Goal: Information Seeking & Learning: Learn about a topic

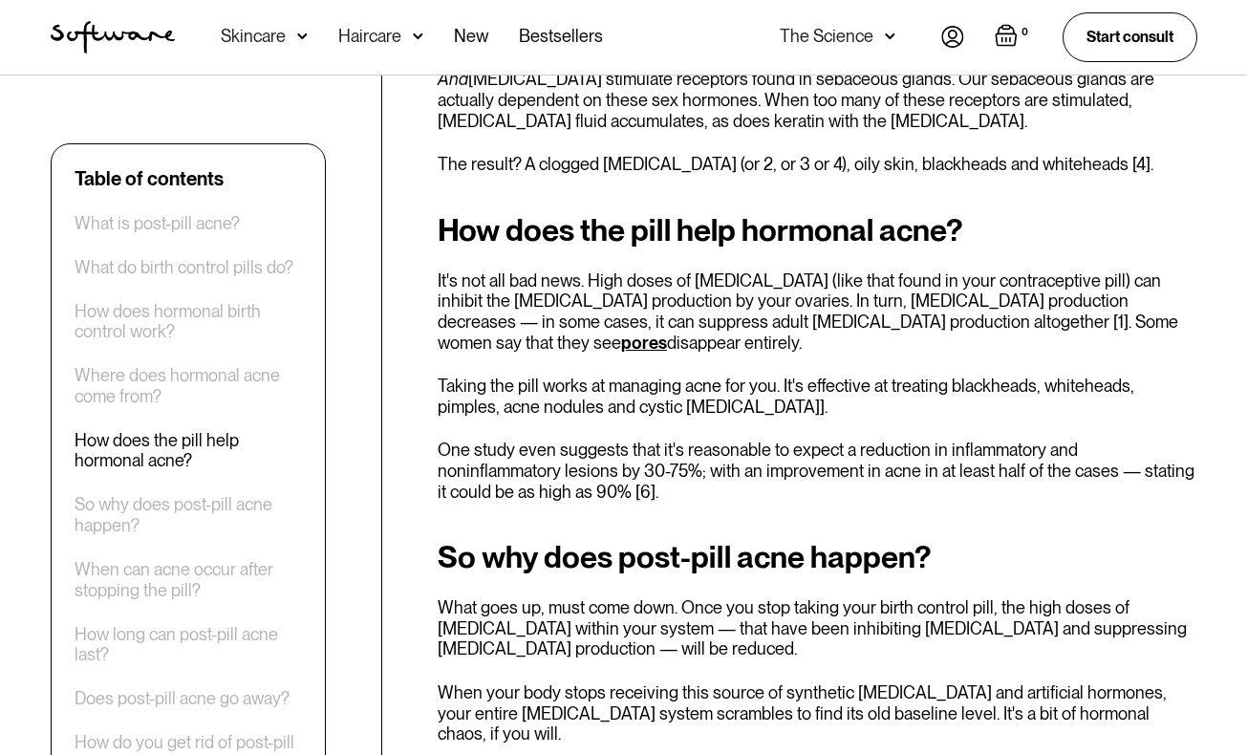
scroll to position [2167, 0]
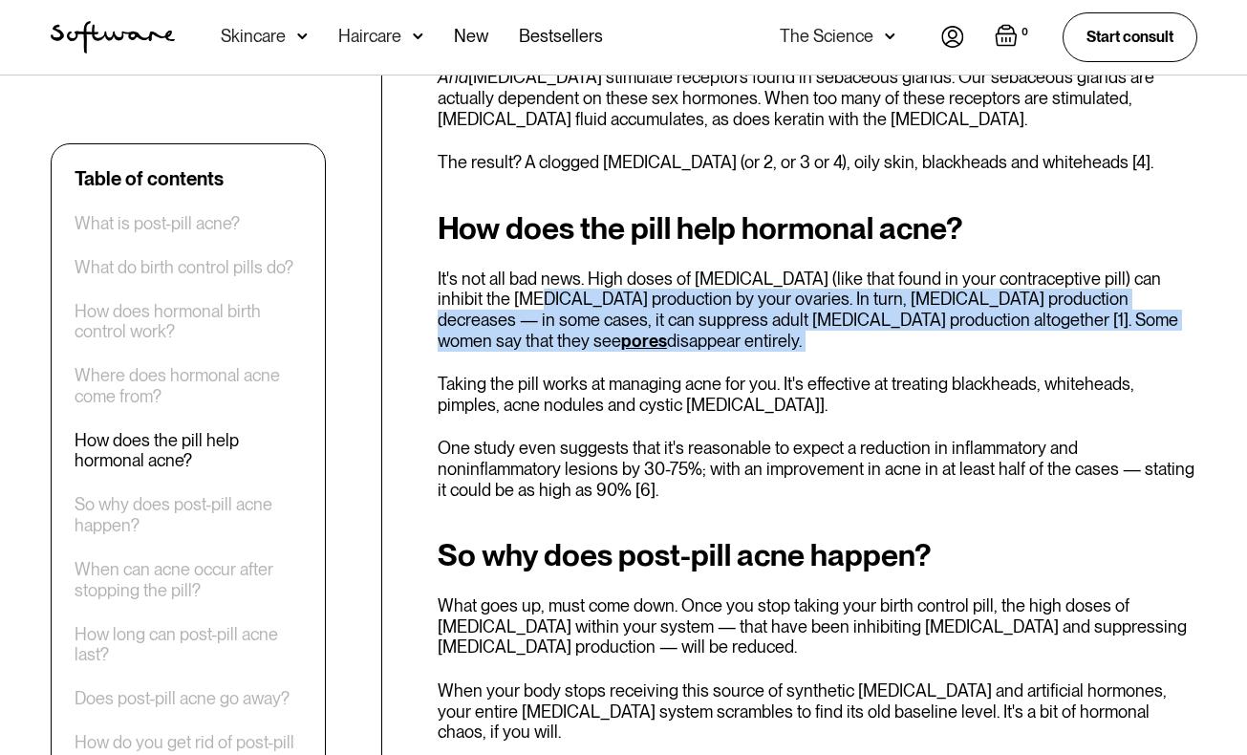
drag, startPoint x: 507, startPoint y: 271, endPoint x: 551, endPoint y: 330, distance: 73.0
click at [551, 331] on div "How does the pill help hormonal acne? It's not all bad news. High doses of [MED…" at bounding box center [818, 355] width 760 height 289
click at [551, 330] on div "How does the pill help hormonal acne? It's not all bad news. High doses of [MED…" at bounding box center [818, 355] width 760 height 289
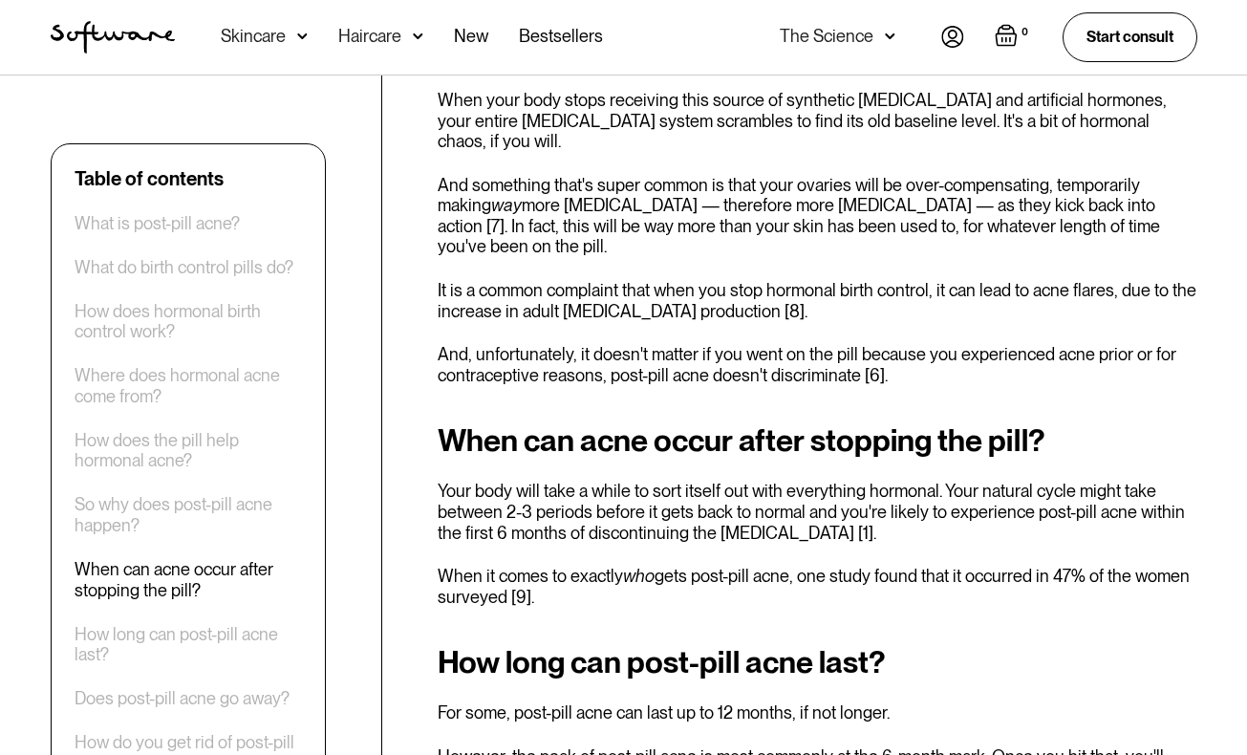
scroll to position [2761, 0]
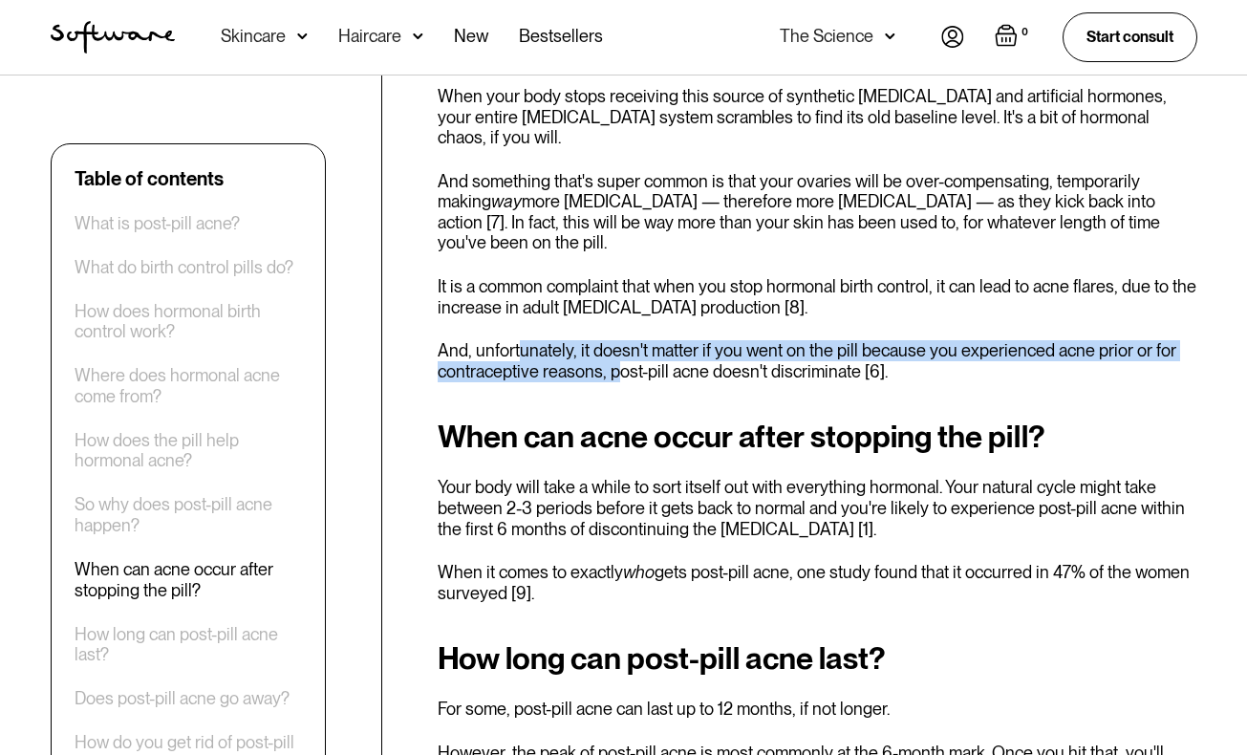
drag, startPoint x: 519, startPoint y: 288, endPoint x: 624, endPoint y: 320, distance: 110.0
click at [624, 320] on div "Remember the time right before you first went on the contraceptive pill ? B.C. …" at bounding box center [818, 634] width 760 height 5279
click at [570, 340] on p "And, unfortunately, it doesn't matter if you went on the pill because you exper…" at bounding box center [818, 360] width 760 height 41
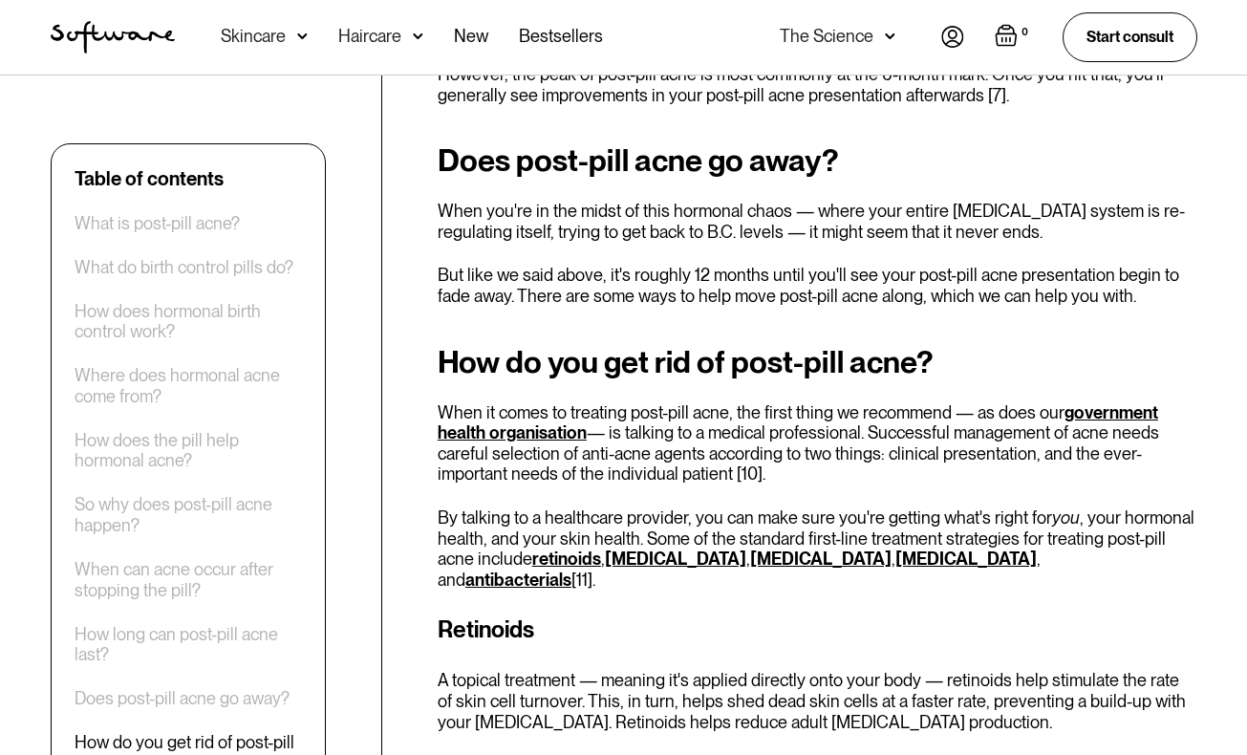
scroll to position [3442, 0]
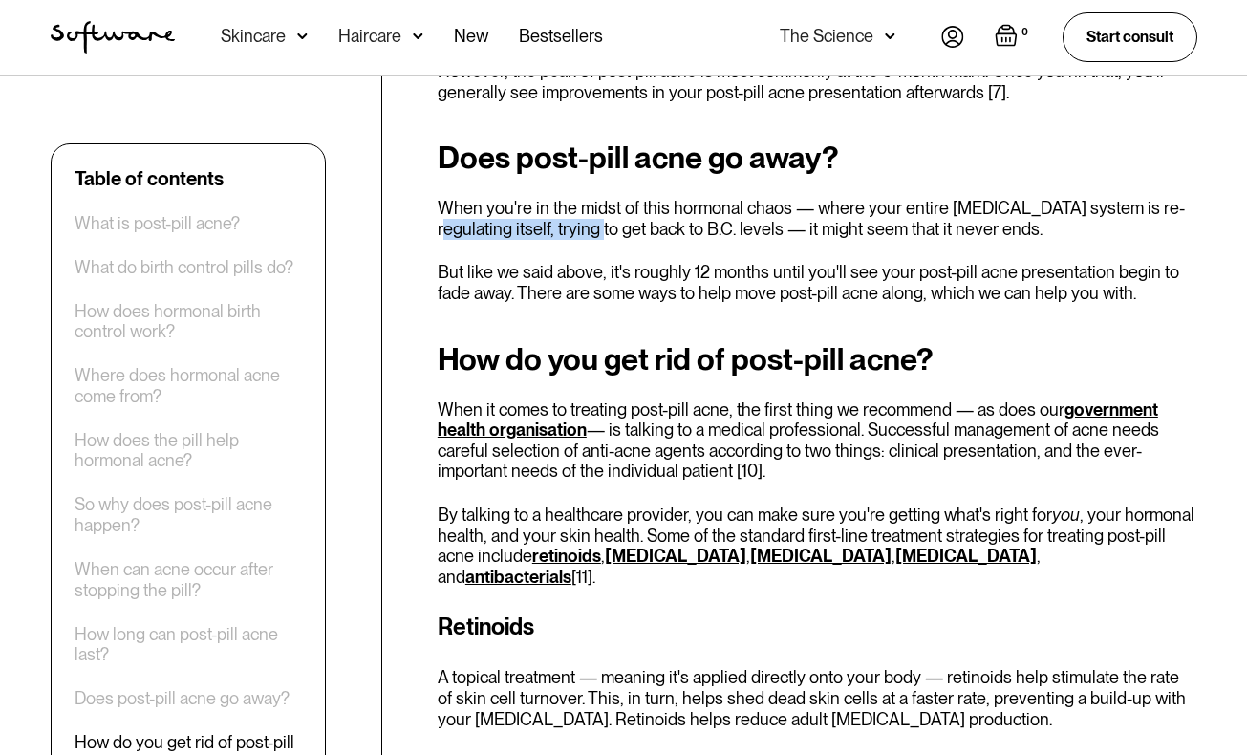
drag, startPoint x: 469, startPoint y: 160, endPoint x: 625, endPoint y: 176, distance: 156.6
click at [624, 198] on p "When you're in the midst of this hormonal chaos — where your entire [MEDICAL_DA…" at bounding box center [818, 218] width 760 height 41
click at [620, 262] on p "But like we said above, it's roughly 12 months until you'll see your post-pill …" at bounding box center [818, 282] width 760 height 41
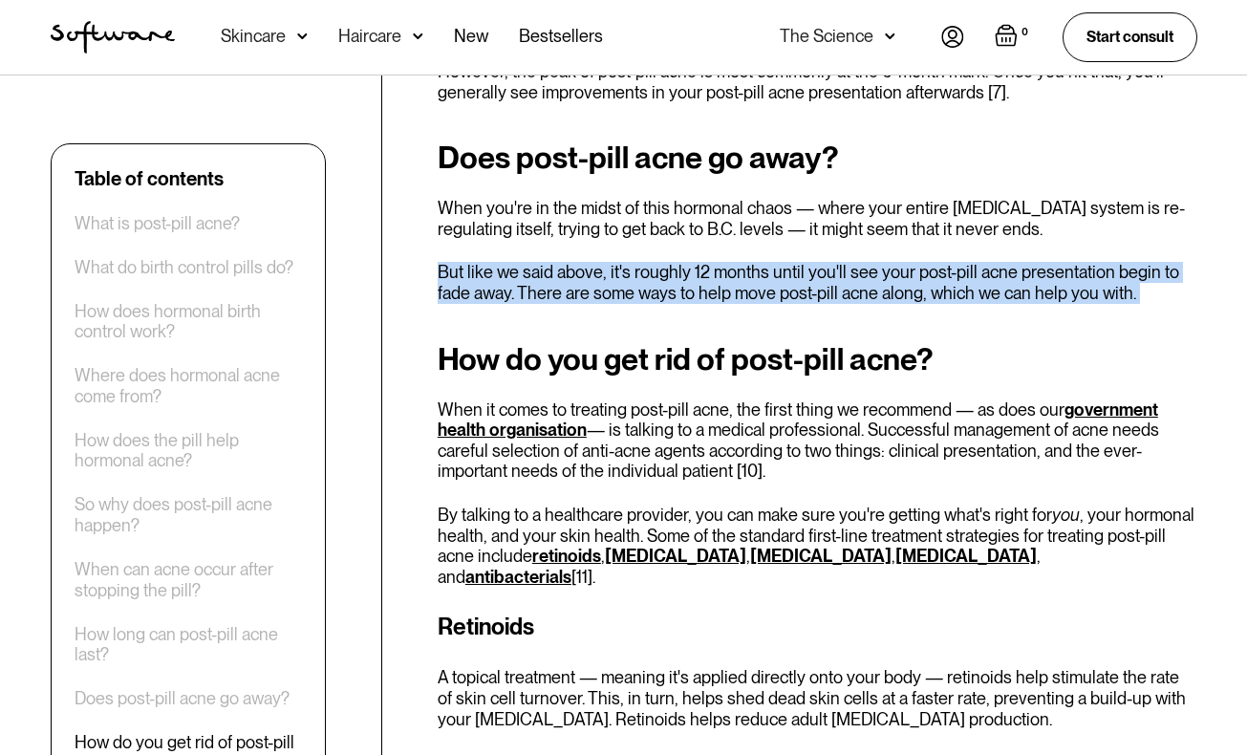
click at [620, 262] on p "But like we said above, it's roughly 12 months until you'll see your post-pill …" at bounding box center [818, 282] width 760 height 41
click at [595, 262] on p "But like we said above, it's roughly 12 months until you'll see your post-pill …" at bounding box center [818, 282] width 760 height 41
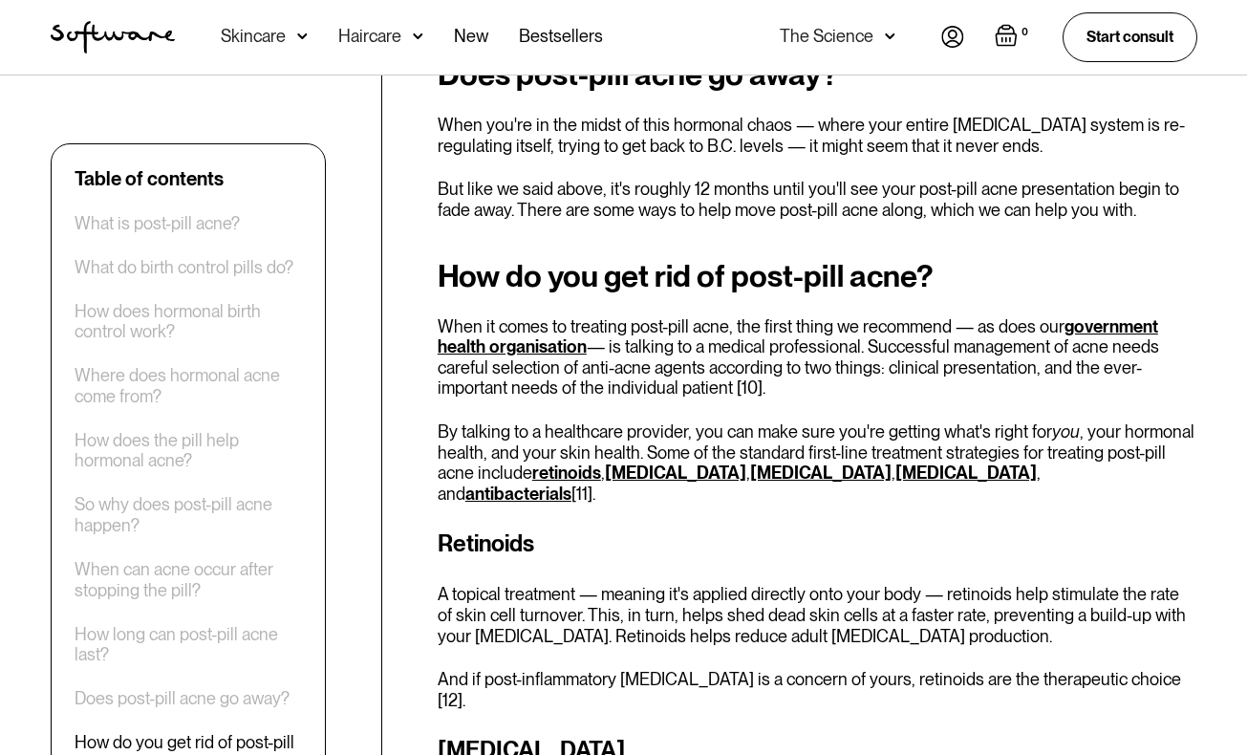
scroll to position [3527, 0]
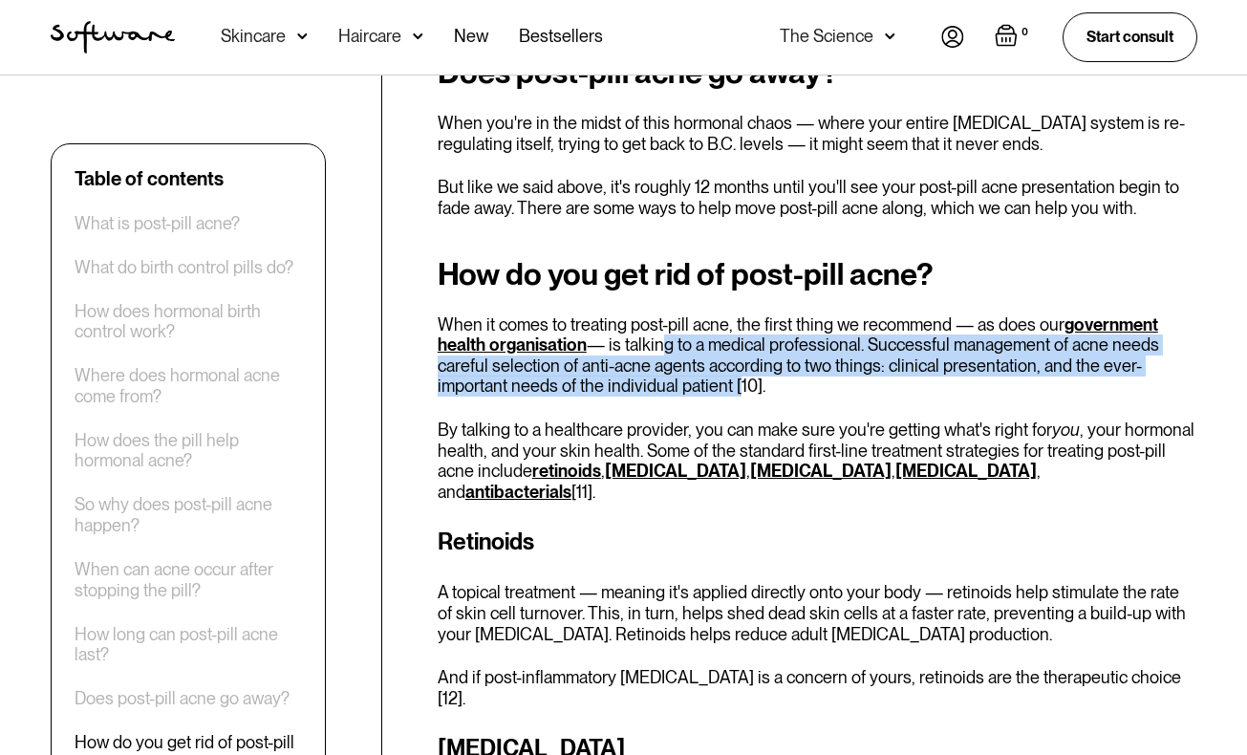
drag, startPoint x: 658, startPoint y: 286, endPoint x: 738, endPoint y: 324, distance: 88.9
click at [738, 324] on p "When it comes to treating post-pill acne, the first thing we recommend — as doe…" at bounding box center [818, 355] width 760 height 82
click at [717, 329] on p "When it comes to treating post-pill acne, the first thing we recommend — as doe…" at bounding box center [818, 355] width 760 height 82
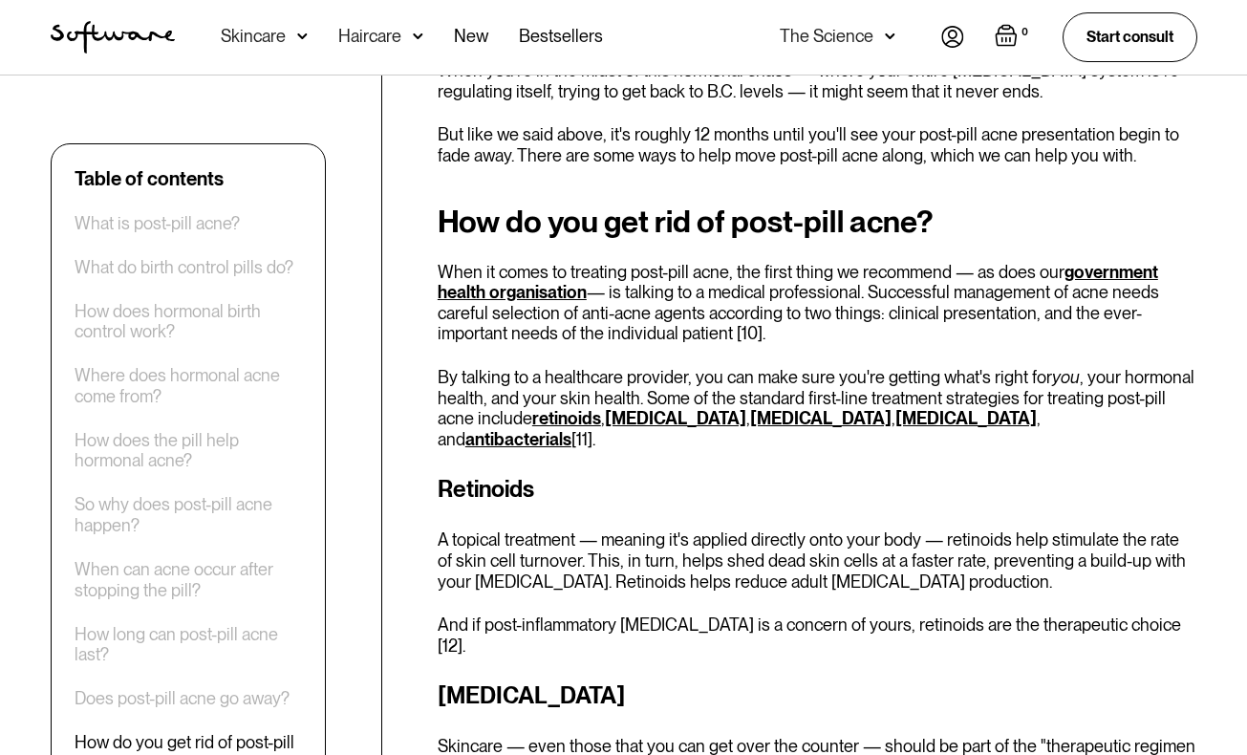
scroll to position [3583, 0]
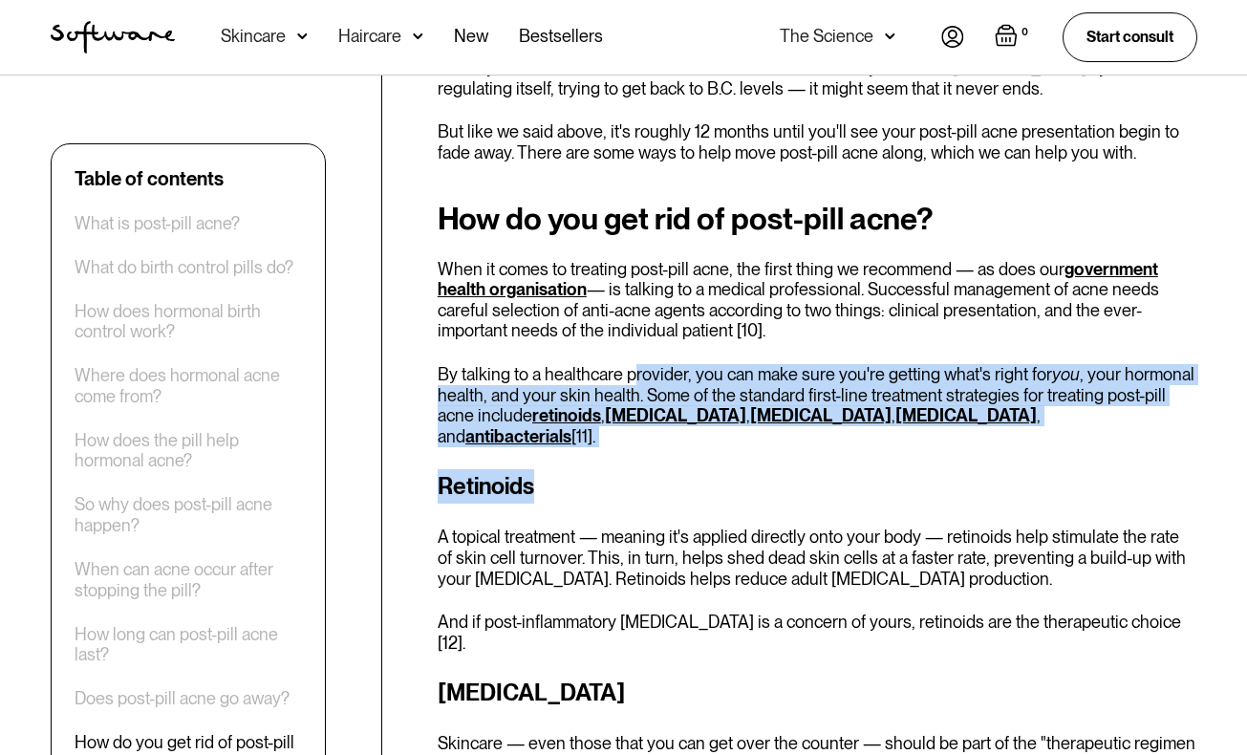
drag, startPoint x: 635, startPoint y: 320, endPoint x: 791, endPoint y: 394, distance: 172.2
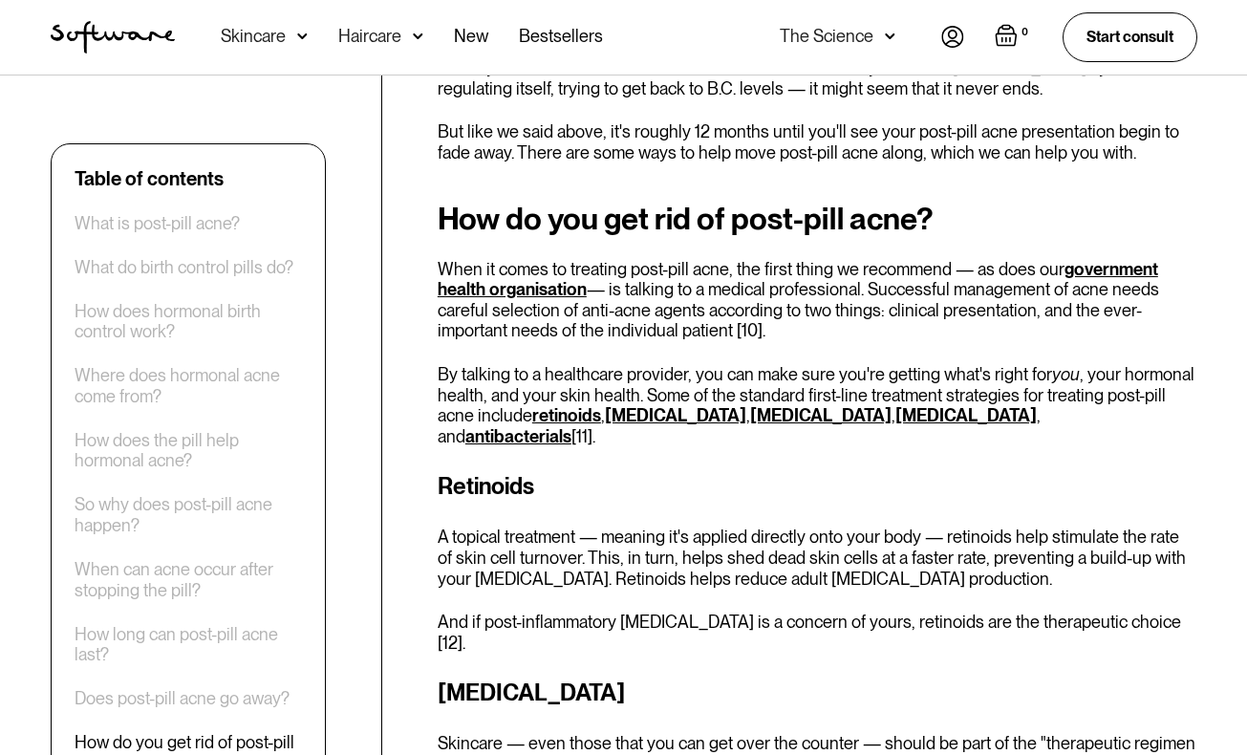
click at [609, 364] on p "By talking to a healthcare provider, you can make sure you're getting what's ri…" at bounding box center [818, 405] width 760 height 82
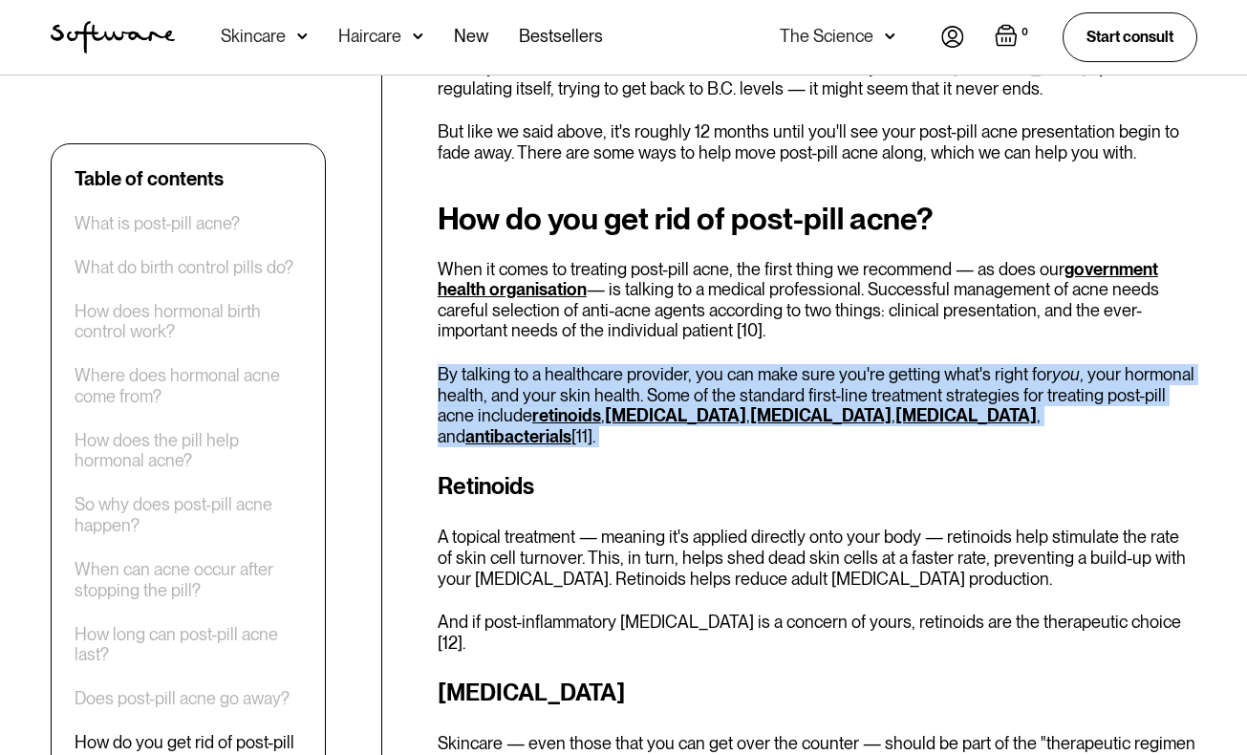
click at [609, 364] on p "By talking to a healthcare provider, you can make sure you're getting what's ri…" at bounding box center [818, 405] width 760 height 82
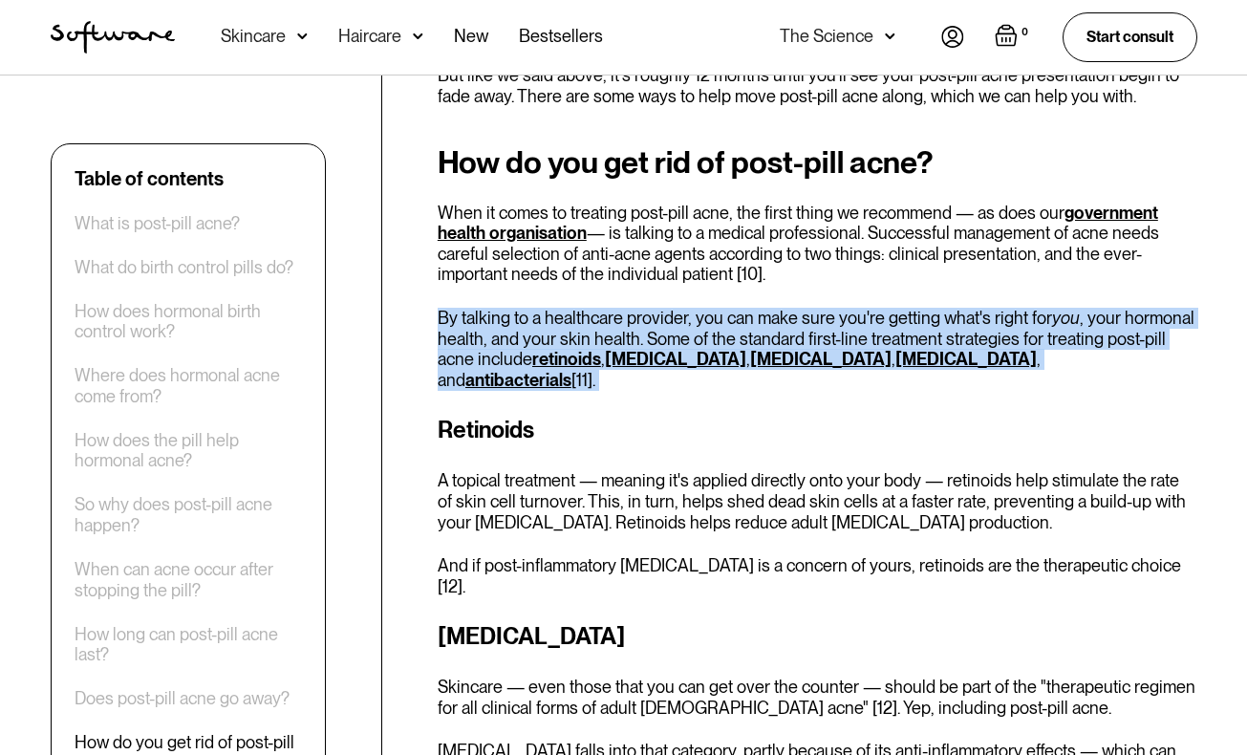
scroll to position [3660, 0]
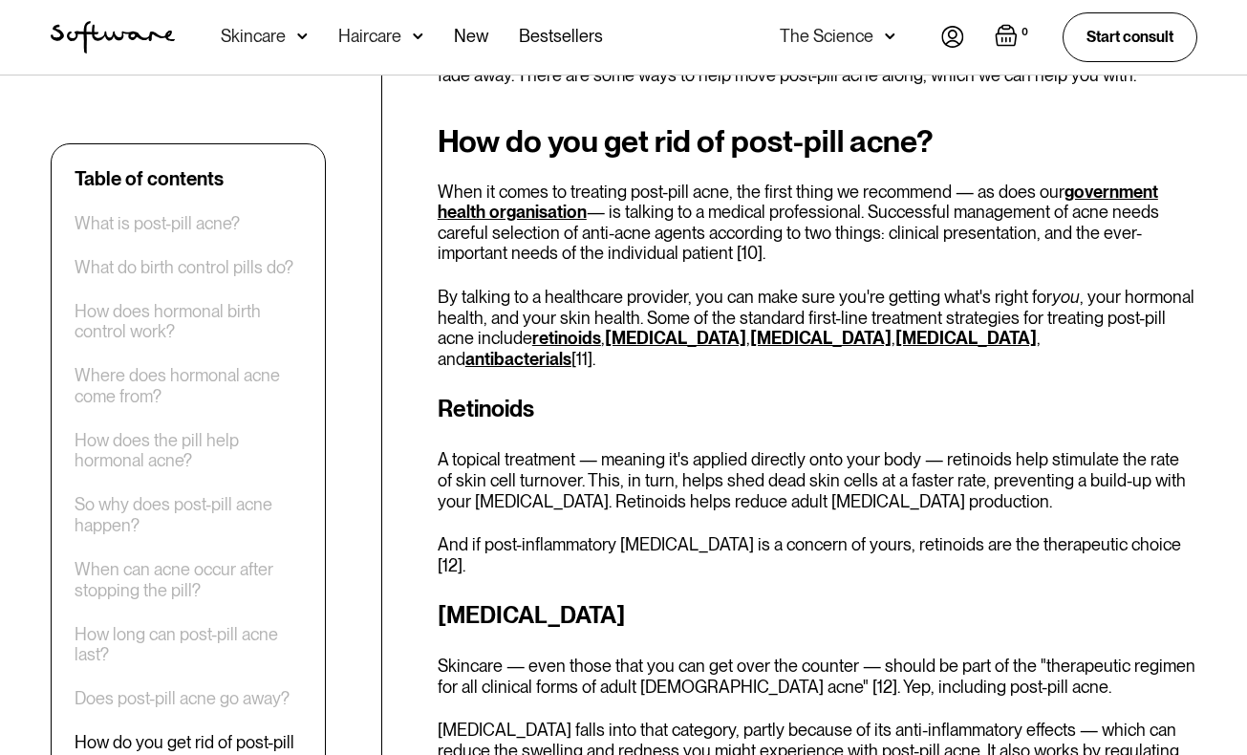
click at [583, 449] on p "A topical treatment — meaning it's applied directly onto your body — retinoids …" at bounding box center [818, 480] width 760 height 62
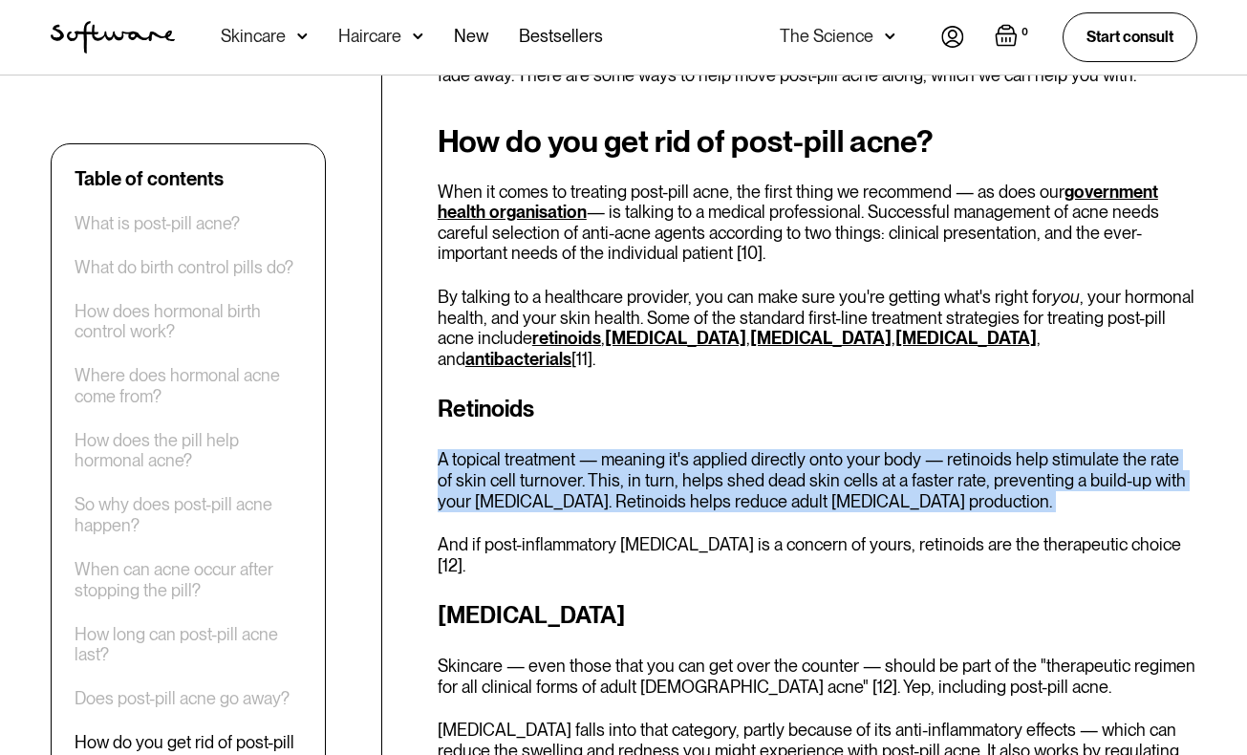
click at [583, 449] on p "A topical treatment — meaning it's applied directly onto your body — retinoids …" at bounding box center [818, 480] width 760 height 62
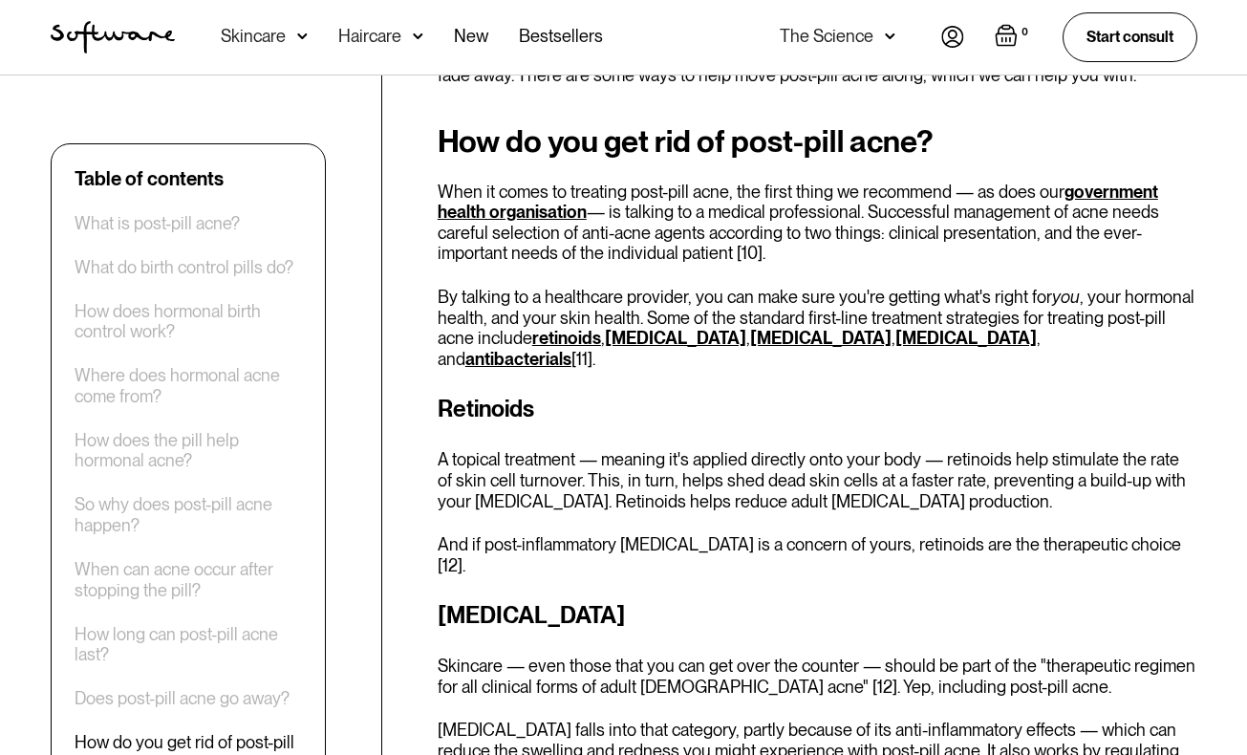
click at [553, 449] on p "A topical treatment — meaning it's applied directly onto your body — retinoids …" at bounding box center [818, 480] width 760 height 62
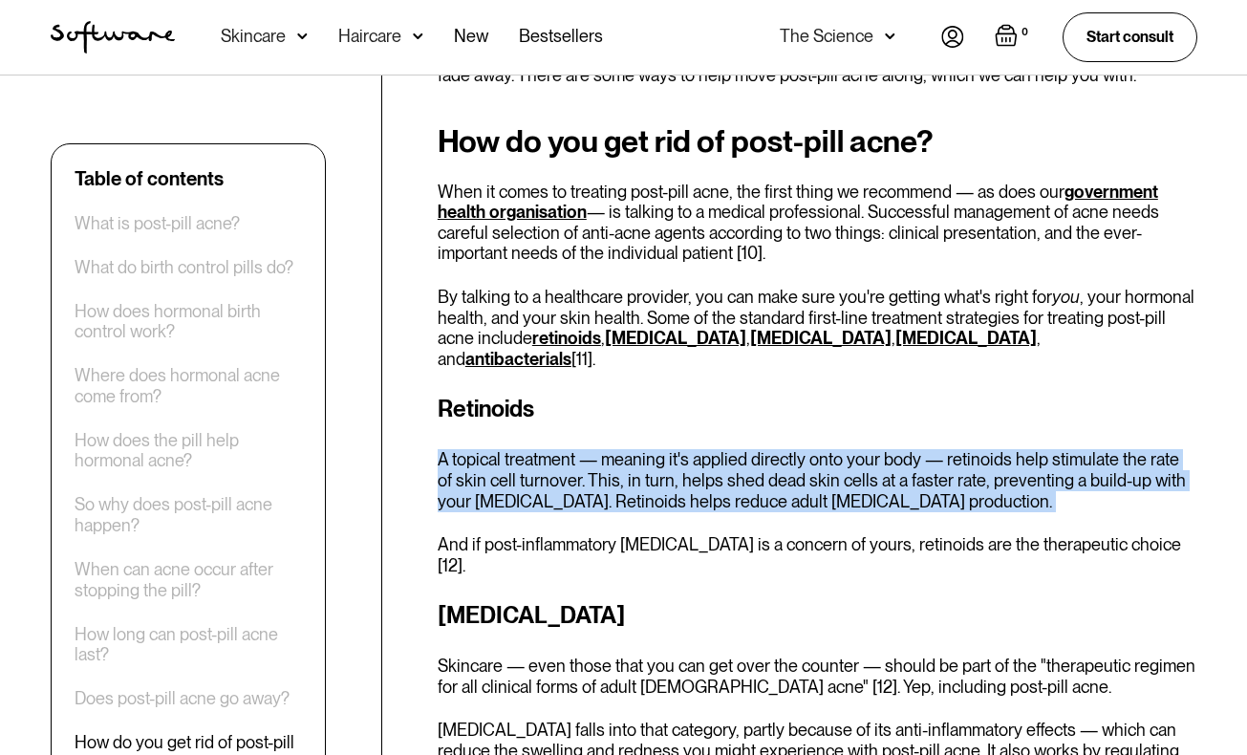
click at [553, 449] on p "A topical treatment — meaning it's applied directly onto your body — retinoids …" at bounding box center [818, 480] width 760 height 62
click at [531, 449] on p "A topical treatment — meaning it's applied directly onto your body — retinoids …" at bounding box center [818, 480] width 760 height 62
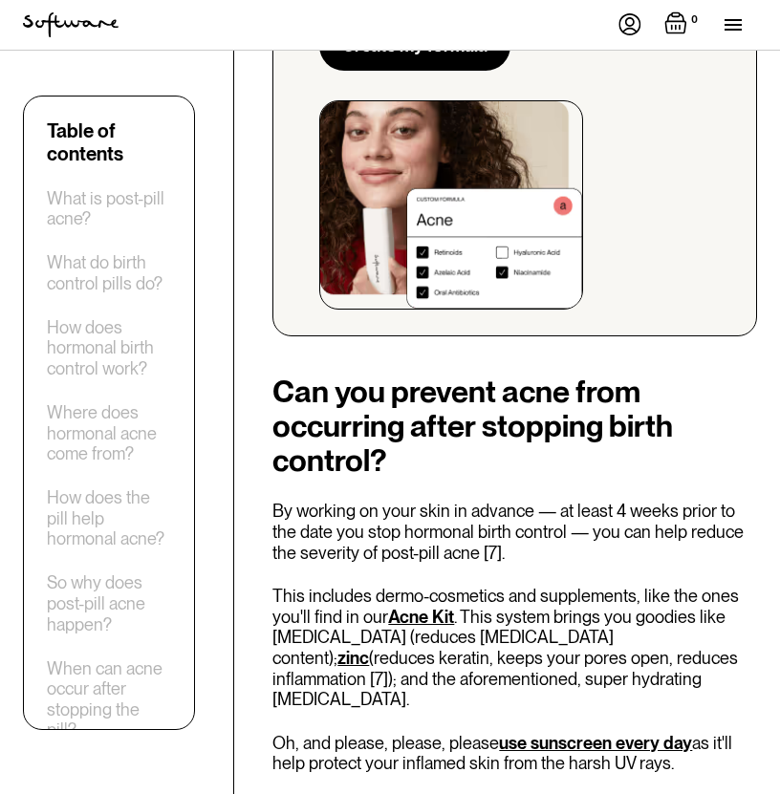
scroll to position [6840, 0]
